Goal: Check status: Check status

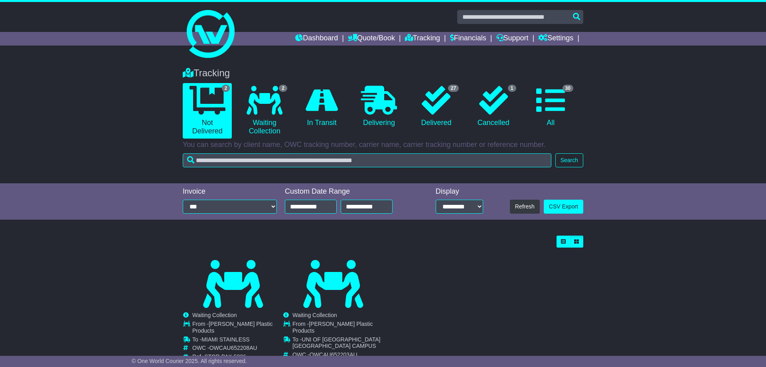
scroll to position [28, 0]
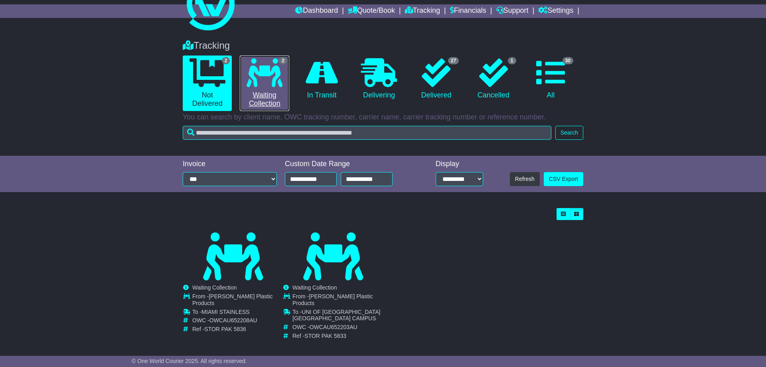
click at [262, 77] on icon at bounding box center [265, 72] width 36 height 29
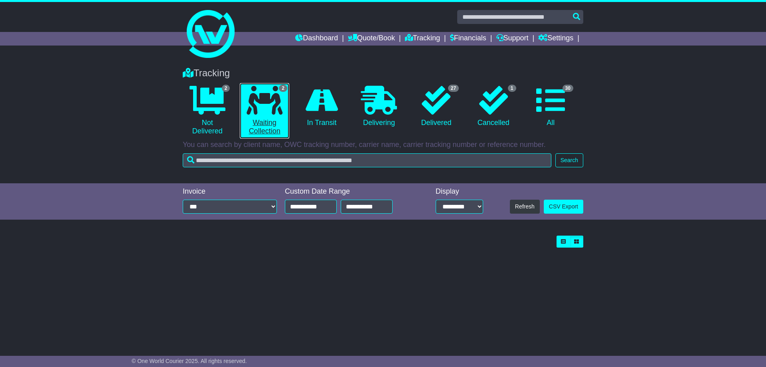
click at [265, 115] on link "2 Waiting Collection" at bounding box center [264, 110] width 49 height 55
click at [261, 125] on link "2 Waiting Collection" at bounding box center [264, 110] width 49 height 55
click at [552, 39] on link "Settings" at bounding box center [555, 39] width 35 height 14
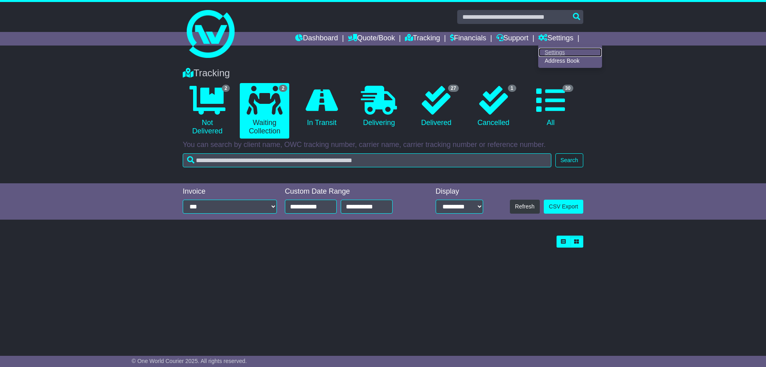
click at [556, 52] on link "Settings" at bounding box center [570, 52] width 63 height 9
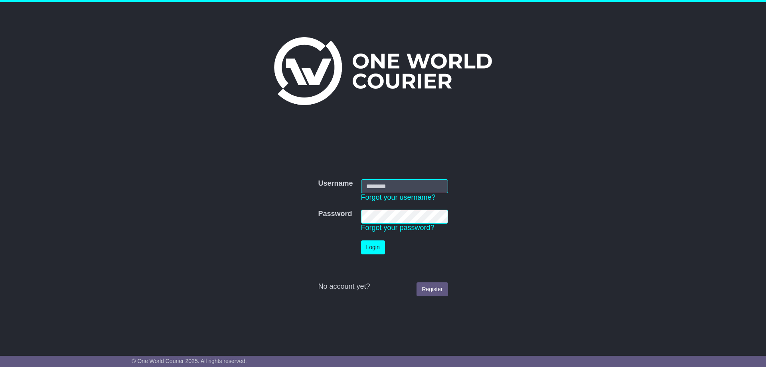
click at [427, 183] on input "Username" at bounding box center [404, 186] width 87 height 14
type input "**********"
click at [372, 246] on button "Login" at bounding box center [373, 247] width 24 height 14
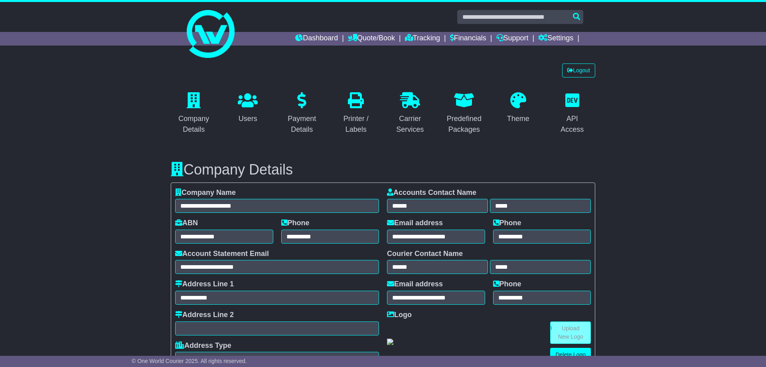
select select "**********"
select select "**"
click at [413, 36] on link "Tracking" at bounding box center [422, 39] width 35 height 14
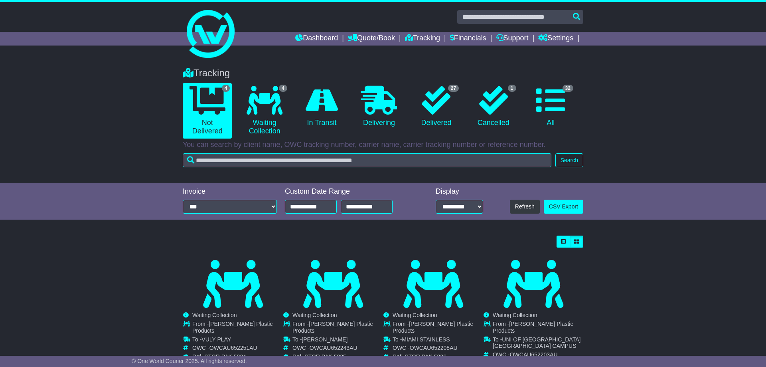
scroll to position [28, 0]
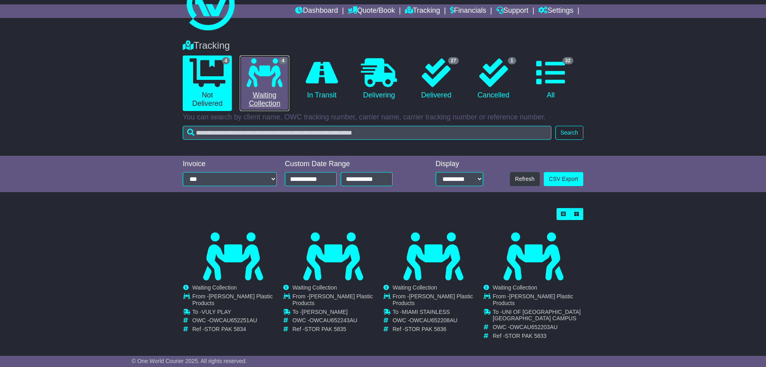
click at [267, 97] on link "4 Waiting Collection" at bounding box center [264, 82] width 49 height 55
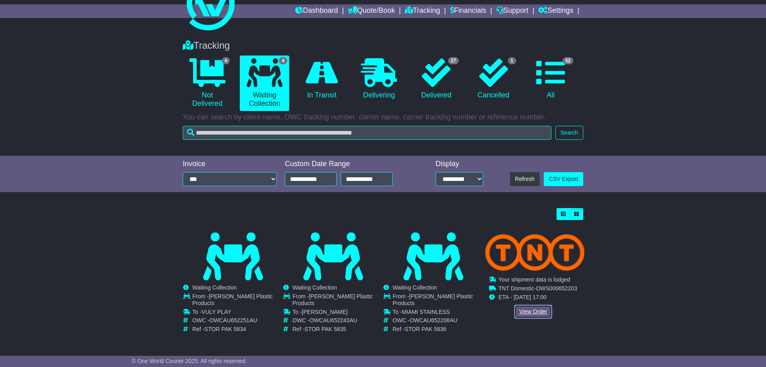
click at [536, 310] on link "View Order" at bounding box center [533, 311] width 38 height 14
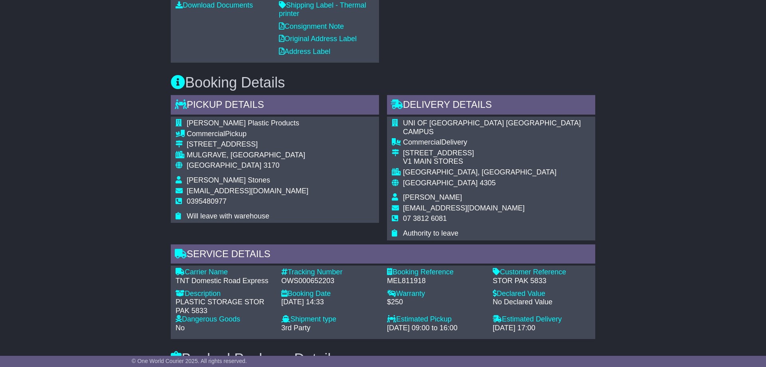
scroll to position [529, 0]
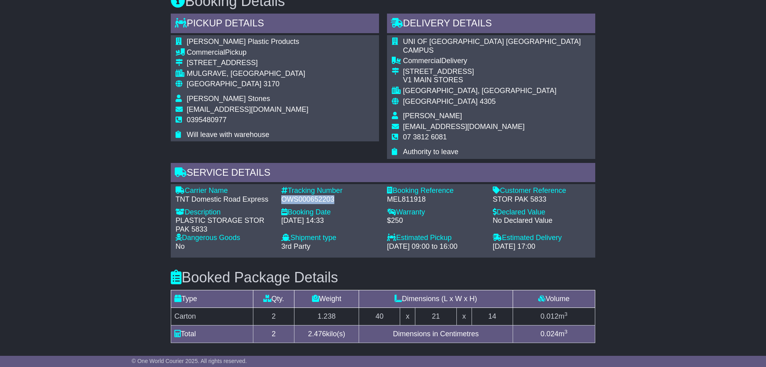
drag, startPoint x: 282, startPoint y: 183, endPoint x: 334, endPoint y: 184, distance: 52.7
click at [334, 195] on div "OWS000652203" at bounding box center [330, 199] width 98 height 9
copy div "OWS000652203"
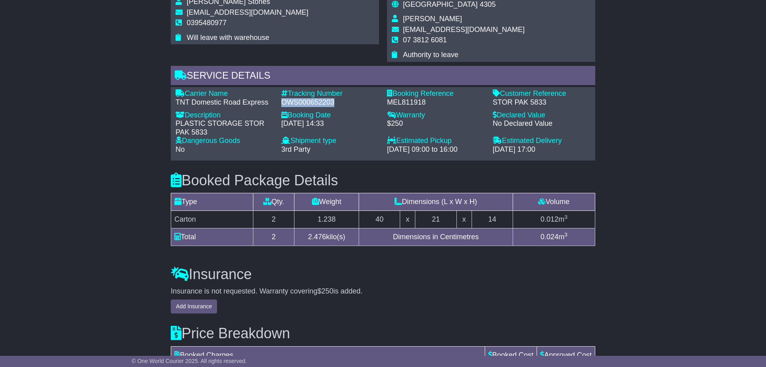
scroll to position [585, 0]
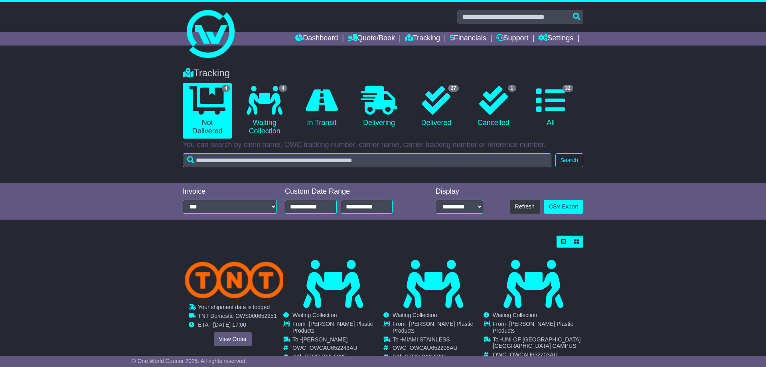
scroll to position [28, 0]
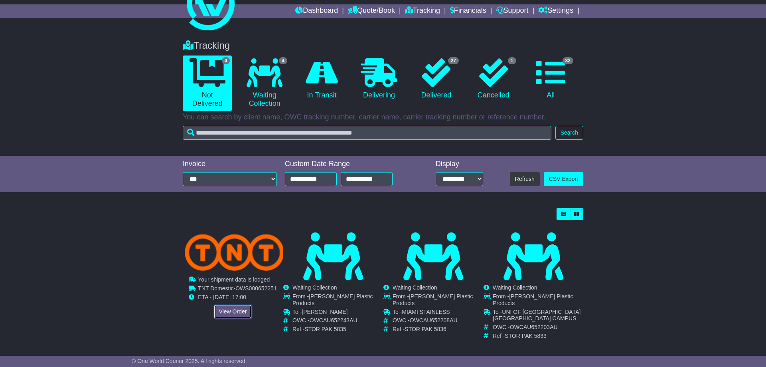
click at [235, 308] on link "View Order" at bounding box center [233, 311] width 38 height 14
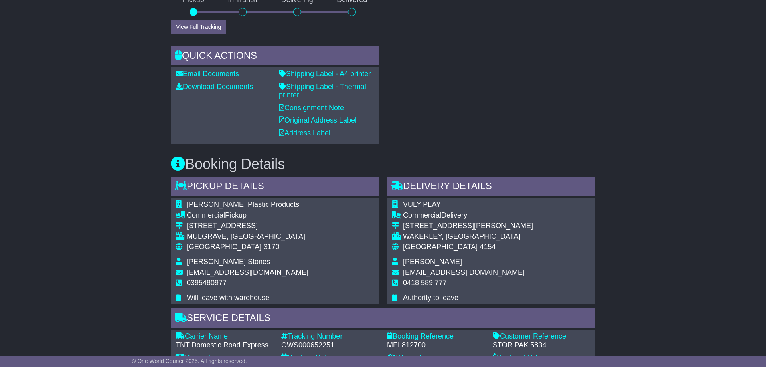
scroll to position [488, 0]
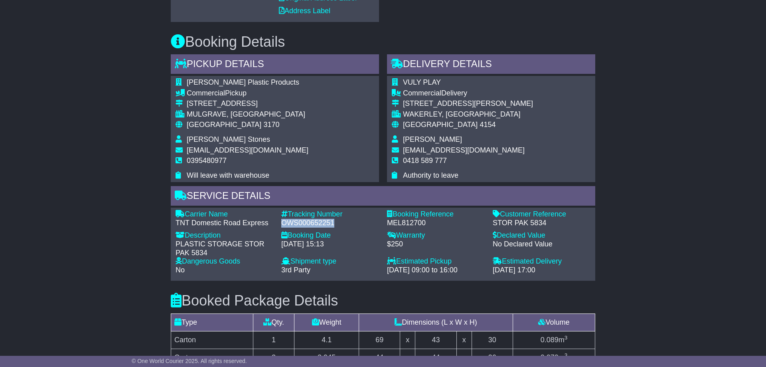
drag, startPoint x: 283, startPoint y: 217, endPoint x: 336, endPoint y: 218, distance: 53.9
click at [336, 219] on div "OWS000652251" at bounding box center [330, 223] width 98 height 9
copy div "OWS000652251"
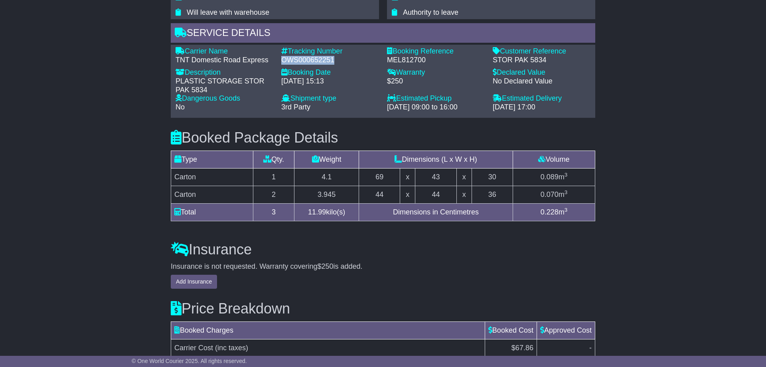
scroll to position [716, 0]
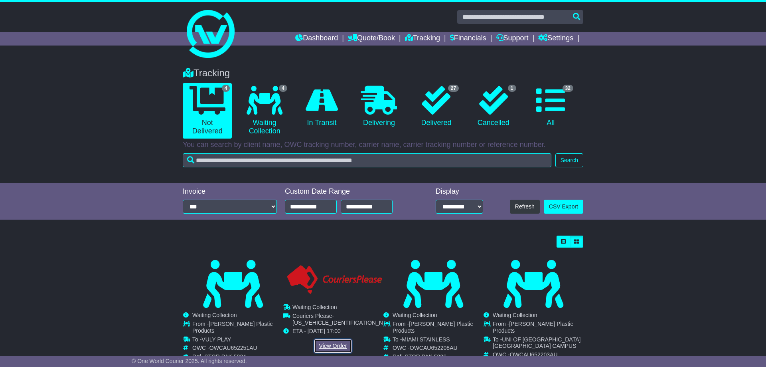
click at [334, 346] on link "View Order" at bounding box center [333, 346] width 38 height 14
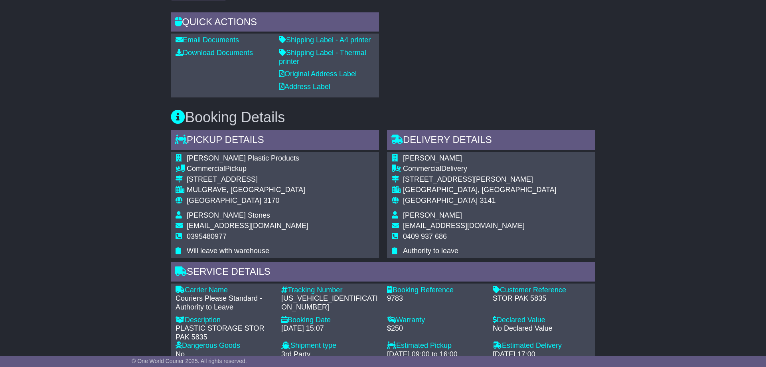
scroll to position [488, 0]
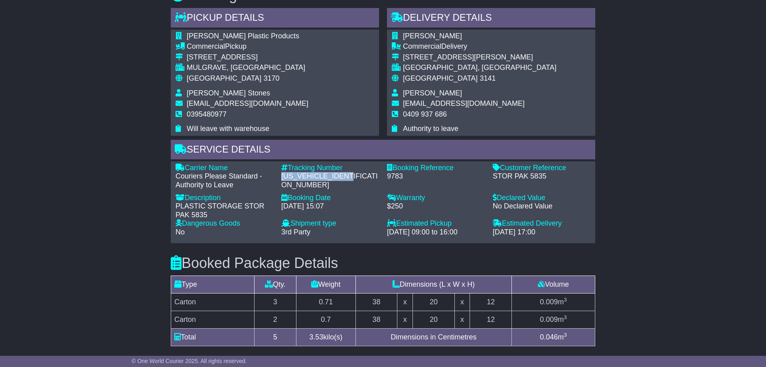
drag, startPoint x: 281, startPoint y: 176, endPoint x: 363, endPoint y: 180, distance: 82.3
click at [363, 180] on div "Tracking Number - [US_VEHICLE_IDENTIFICATION_NUMBER]" at bounding box center [330, 177] width 106 height 26
copy div "[US_VEHICLE_IDENTIFICATION_NUMBER]"
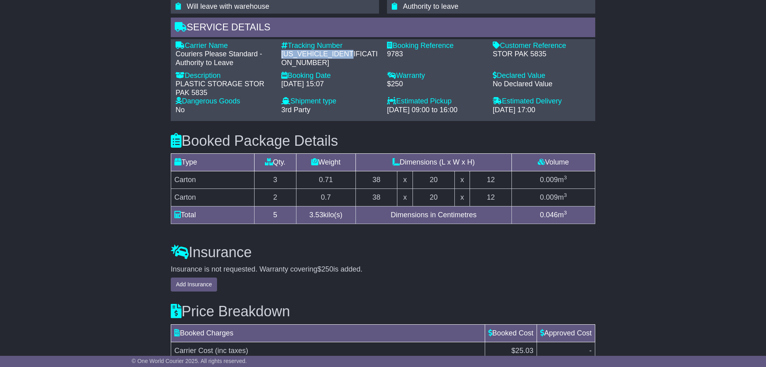
scroll to position [570, 0]
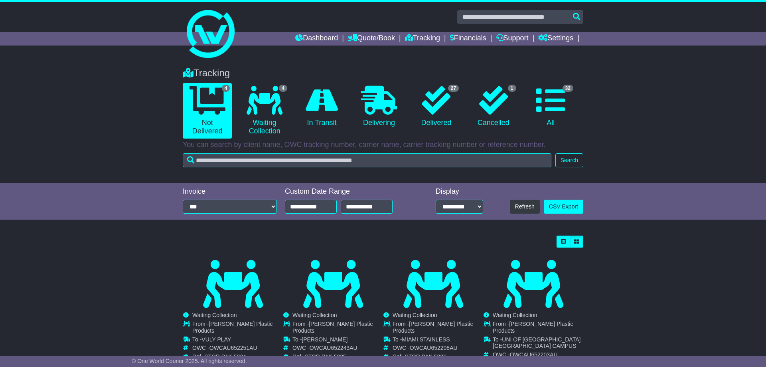
scroll to position [28, 0]
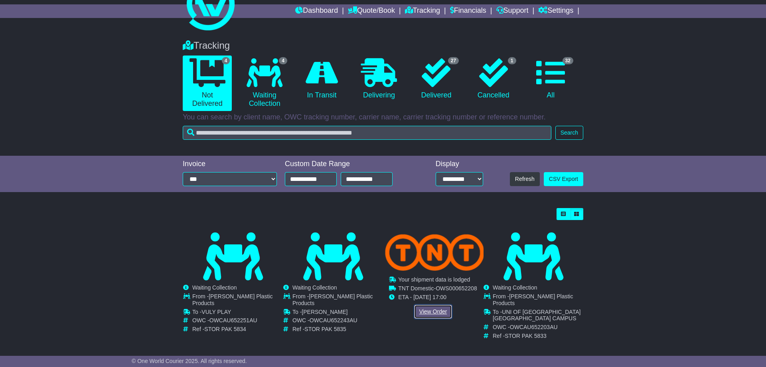
click at [434, 310] on link "View Order" at bounding box center [433, 311] width 38 height 14
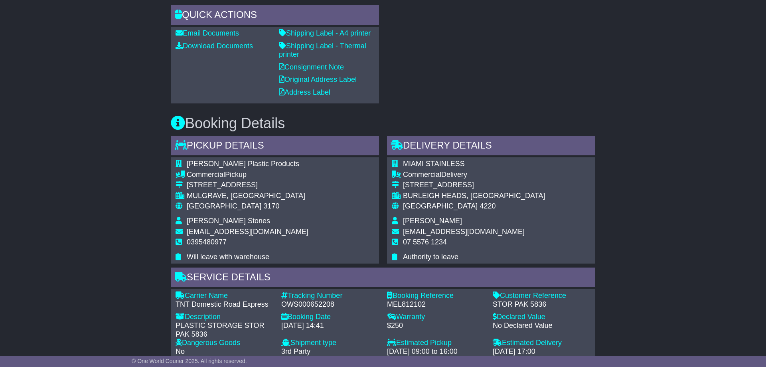
scroll to position [529, 0]
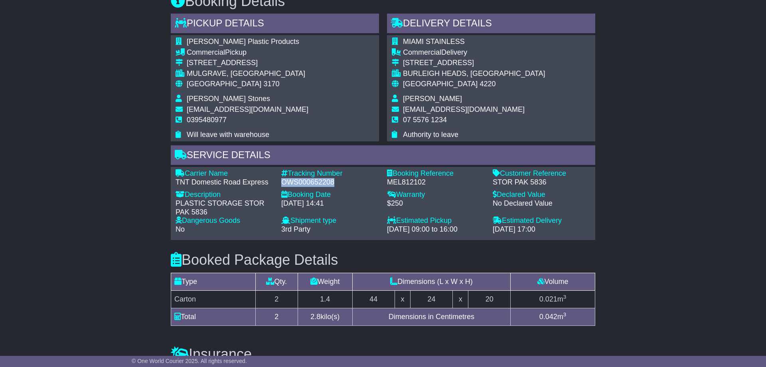
drag, startPoint x: 283, startPoint y: 176, endPoint x: 334, endPoint y: 178, distance: 51.5
click at [334, 178] on div "OWS000652208" at bounding box center [330, 182] width 98 height 9
copy div "OWS000652208"
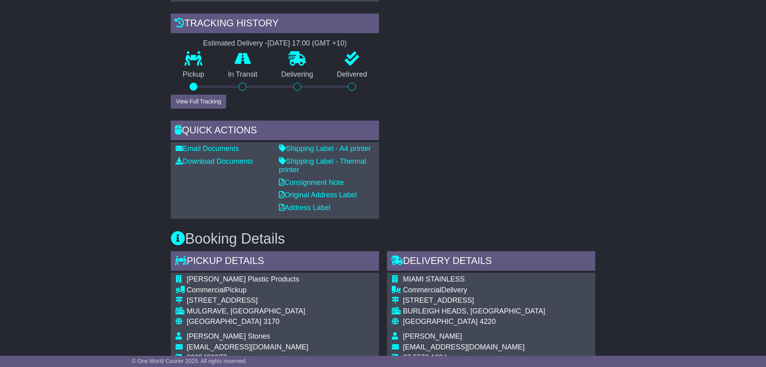
scroll to position [251, 0]
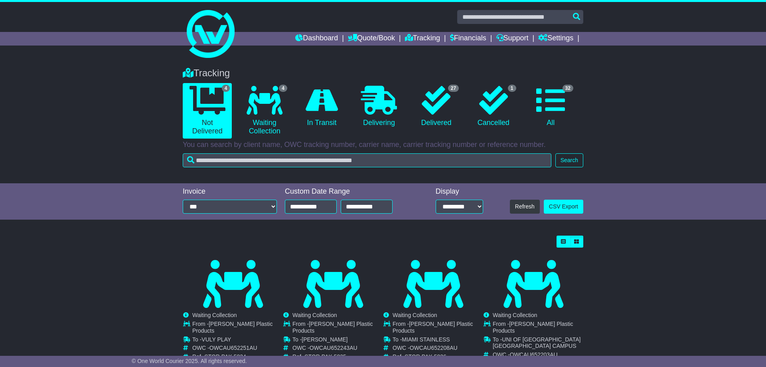
scroll to position [28, 0]
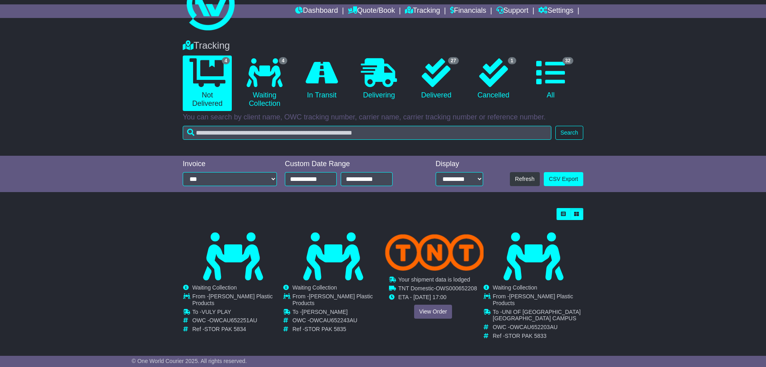
click at [425, 312] on div "Cancelled Waiting Collection In Transit ToBeCollected To - OWC - -" at bounding box center [433, 283] width 99 height 102
click at [428, 309] on link "View Order" at bounding box center [433, 311] width 38 height 14
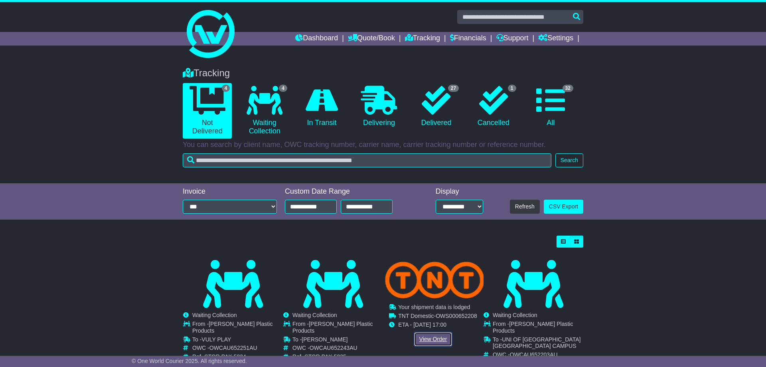
click at [437, 338] on link "View Order" at bounding box center [433, 339] width 38 height 14
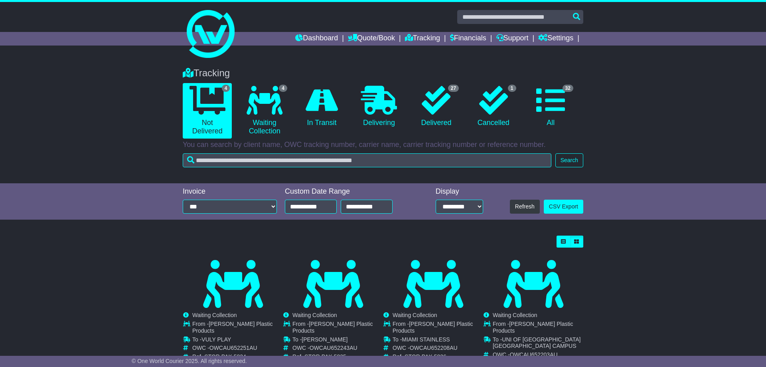
scroll to position [28, 0]
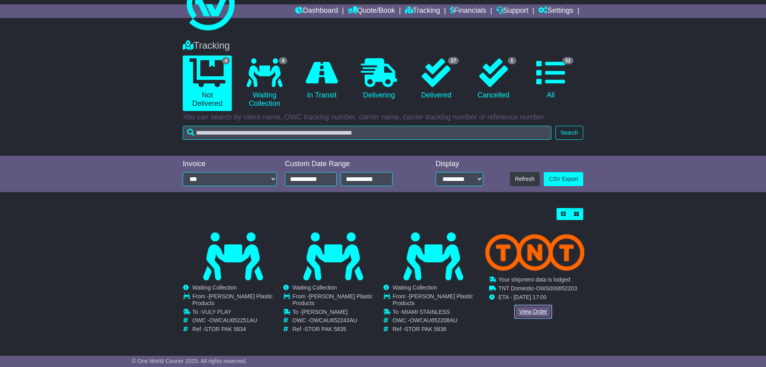
click at [542, 314] on link "View Order" at bounding box center [533, 311] width 38 height 14
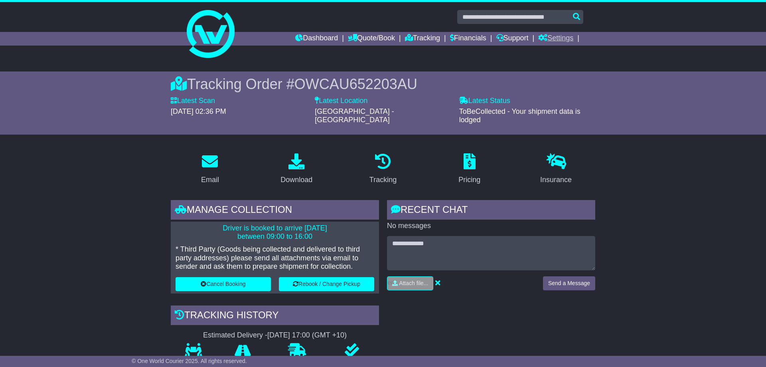
click at [569, 40] on link "Settings" at bounding box center [555, 39] width 35 height 14
click at [557, 53] on link "Settings" at bounding box center [570, 52] width 63 height 9
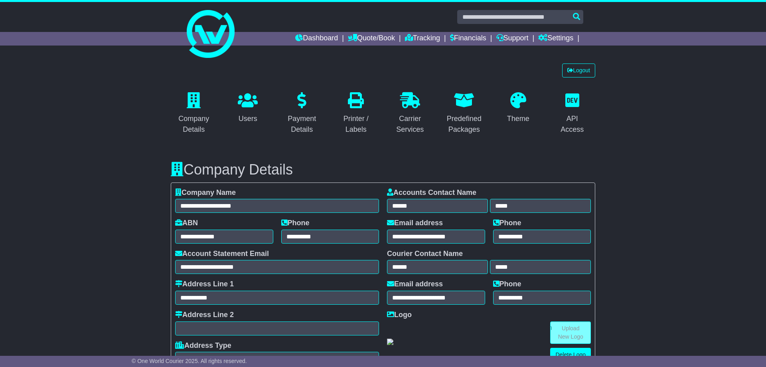
select select "**********"
select select "**"
click at [587, 71] on link "Logout" at bounding box center [578, 70] width 33 height 14
